Goal: Find specific page/section: Find specific page/section

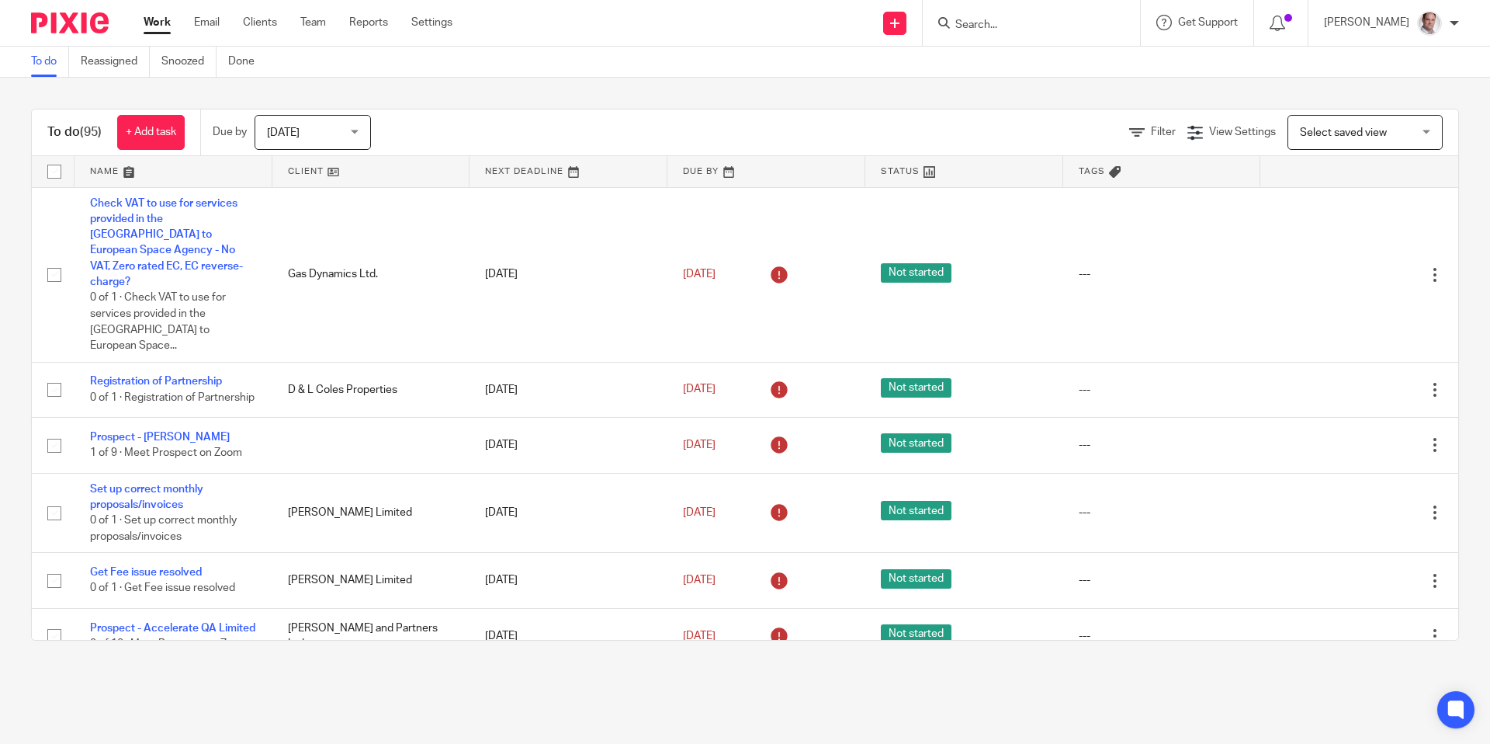
click at [1028, 30] on input "Search" at bounding box center [1024, 26] width 140 height 14
type input "it tailo"
click at [1064, 78] on link at bounding box center [1082, 73] width 262 height 48
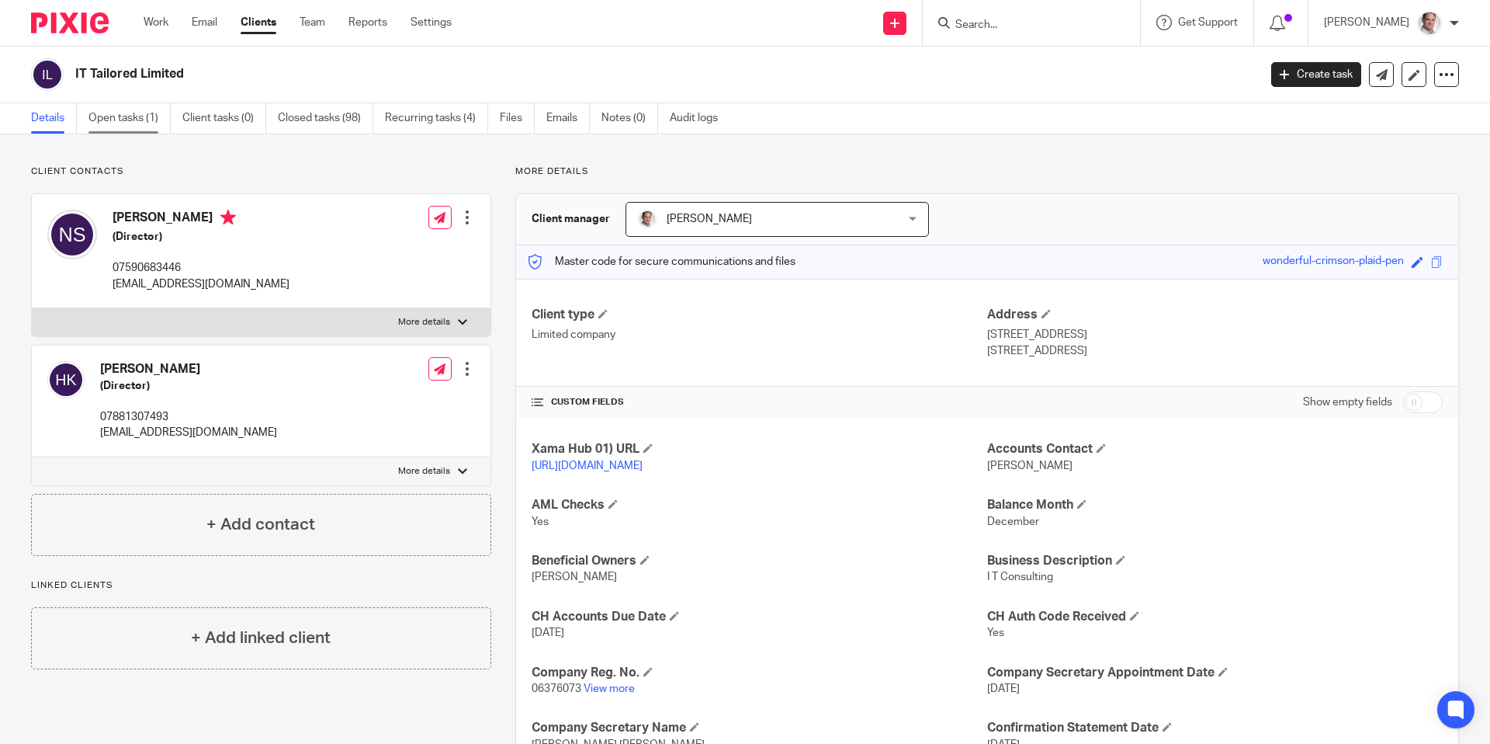
click at [132, 117] on link "Open tasks (1)" at bounding box center [129, 118] width 82 height 30
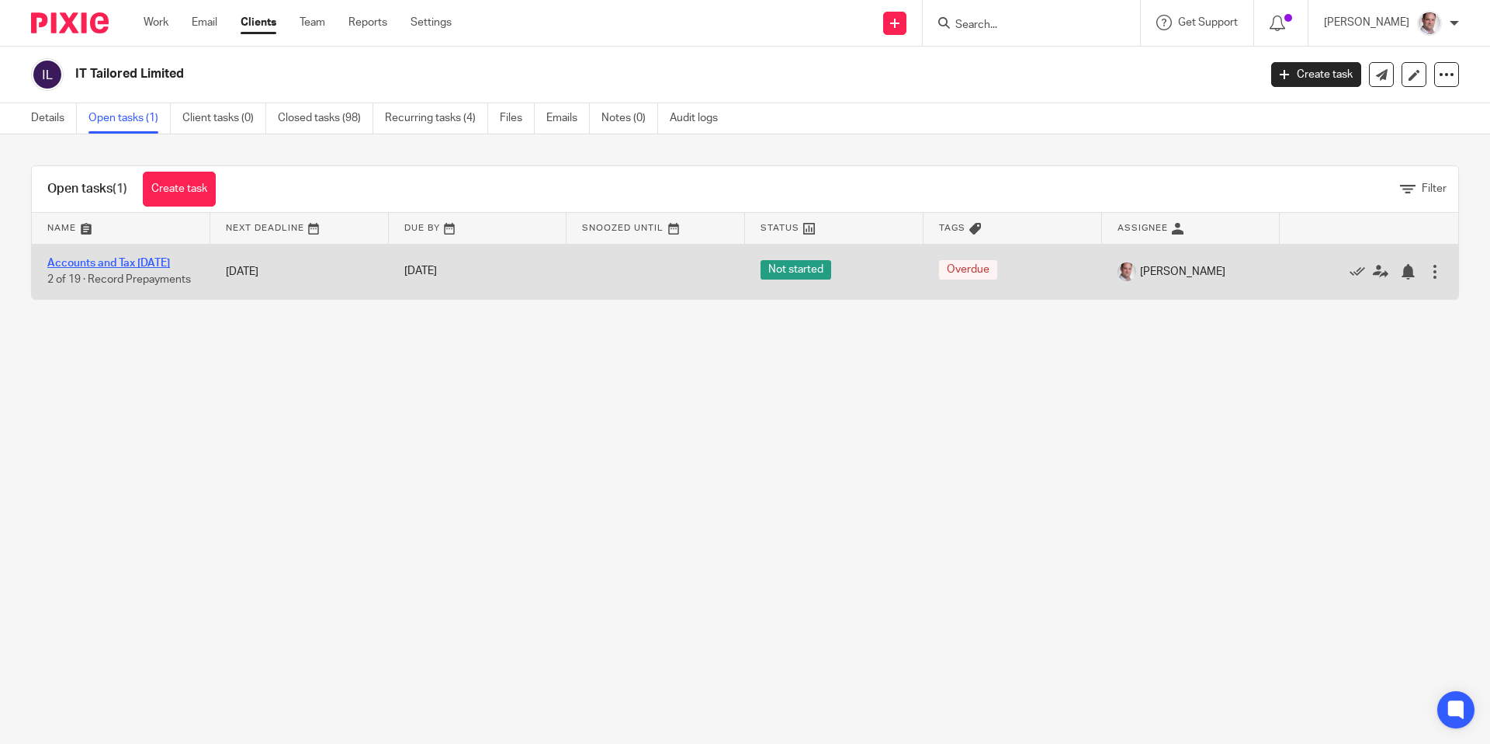
click at [101, 260] on link "Accounts and Tax [DATE]" at bounding box center [108, 263] width 123 height 11
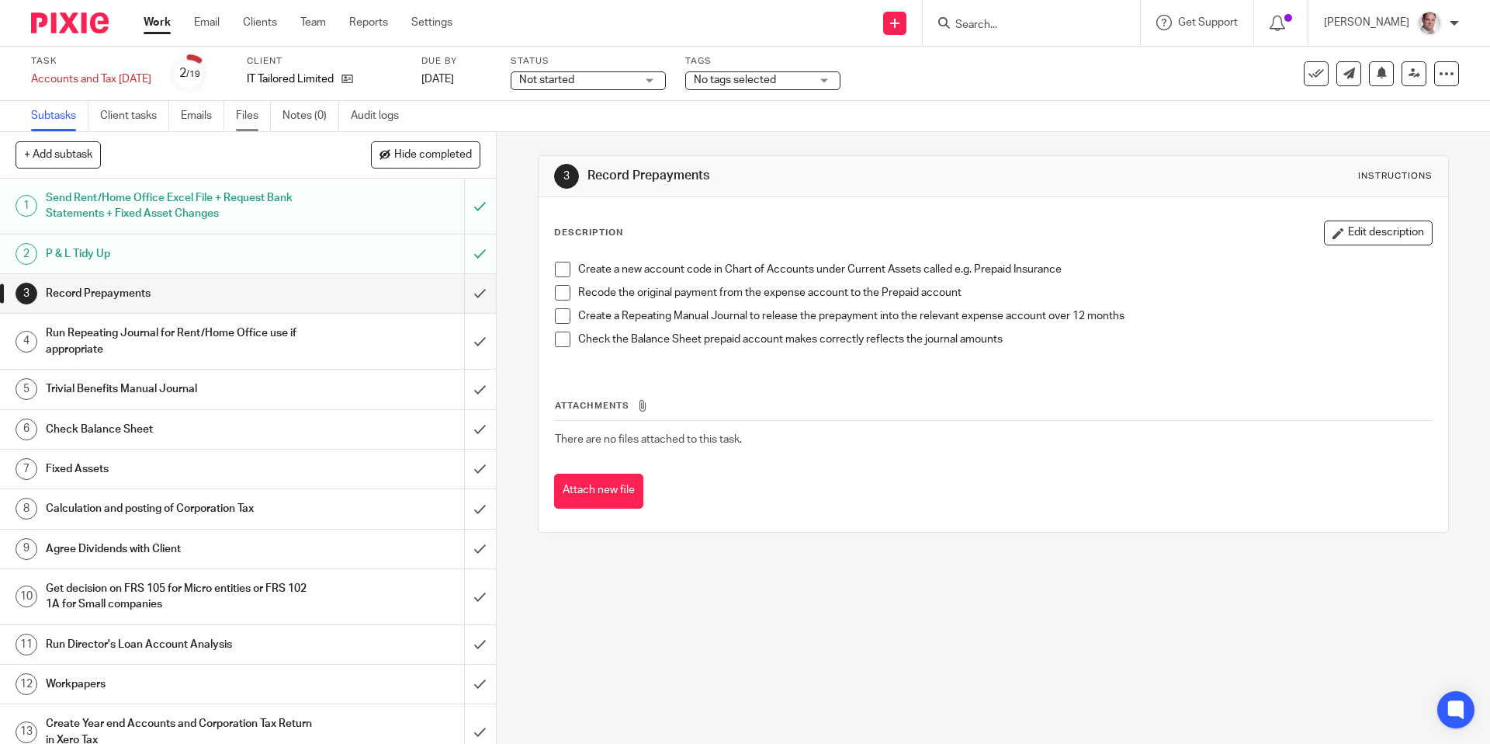
click at [244, 113] on link "Files" at bounding box center [253, 116] width 35 height 30
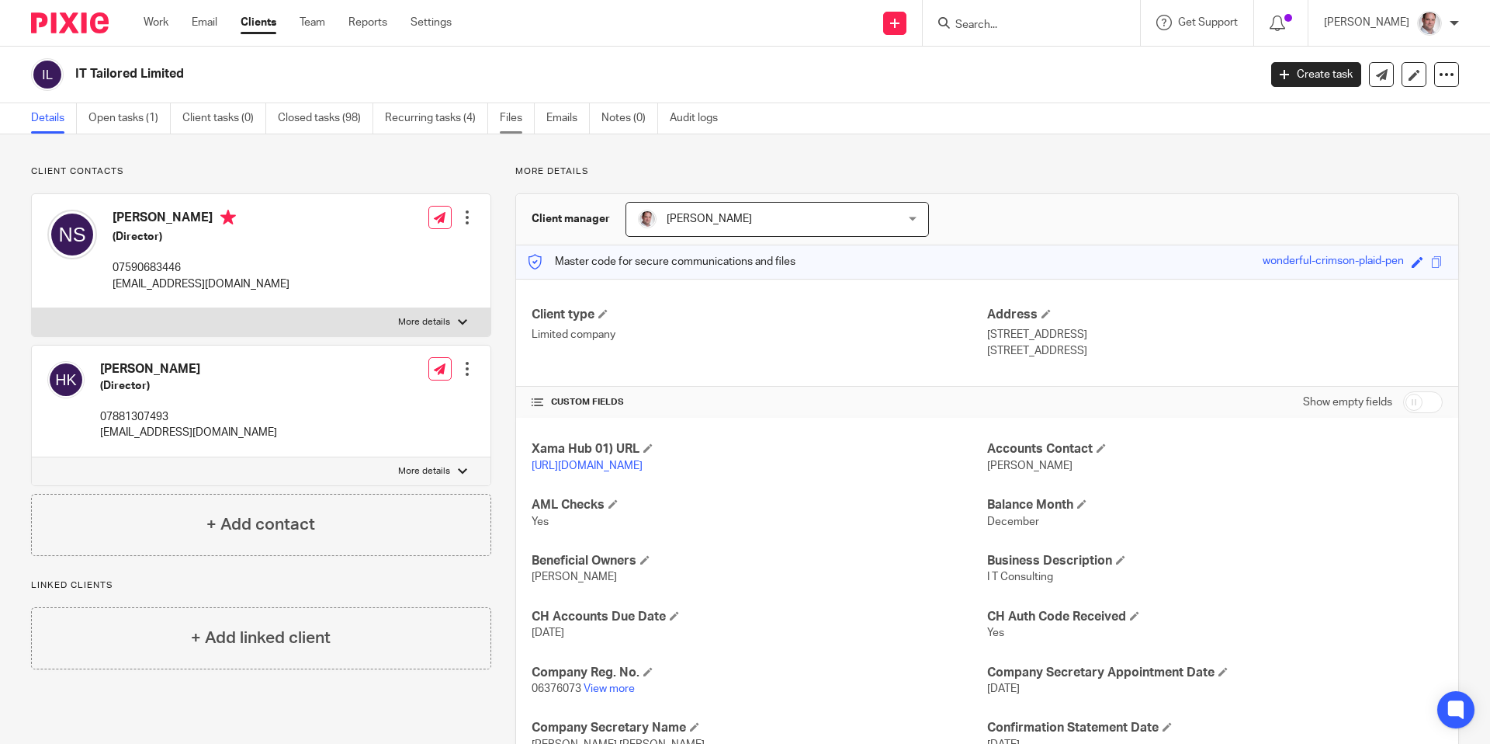
click at [506, 121] on link "Files" at bounding box center [517, 118] width 35 height 30
